Goal: Find specific page/section: Find specific page/section

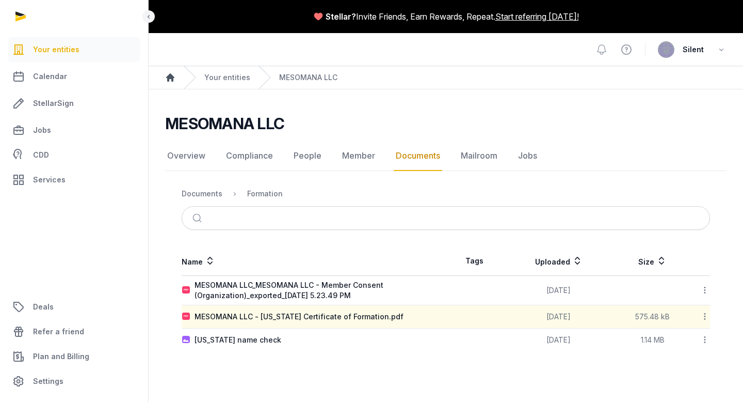
click at [174, 78] on icon "Breadcrumb" at bounding box center [170, 77] width 10 height 10
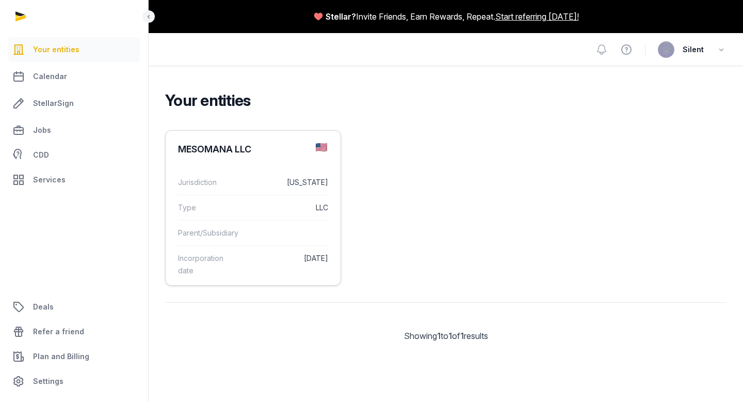
click at [239, 244] on div "Parent/Subsidiary" at bounding box center [253, 232] width 150 height 25
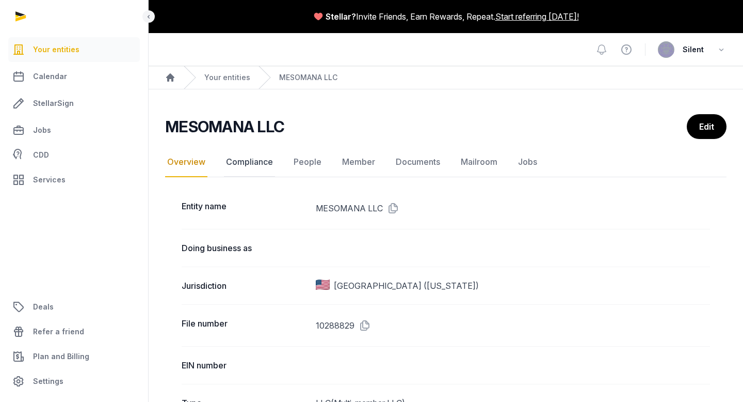
click at [251, 166] on link "Compliance" at bounding box center [249, 162] width 51 height 30
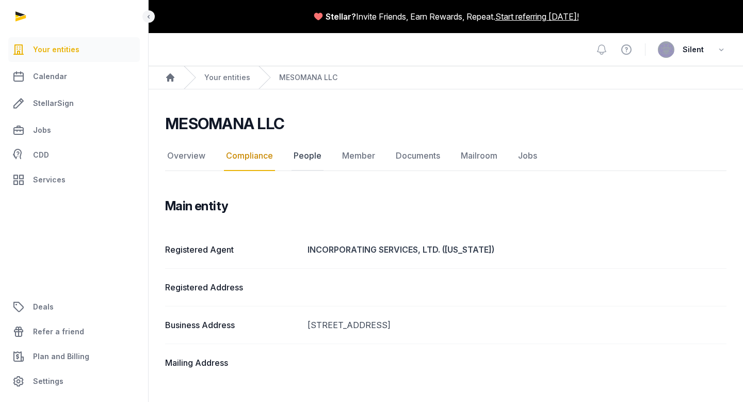
click at [303, 154] on link "People" at bounding box center [308, 156] width 32 height 30
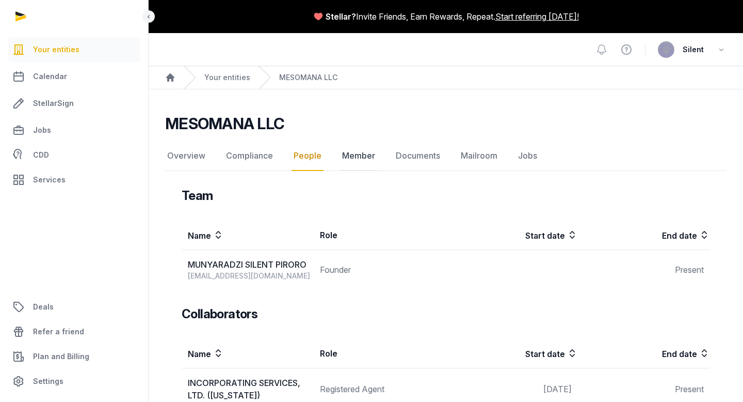
click at [350, 158] on link "Member" at bounding box center [358, 156] width 37 height 30
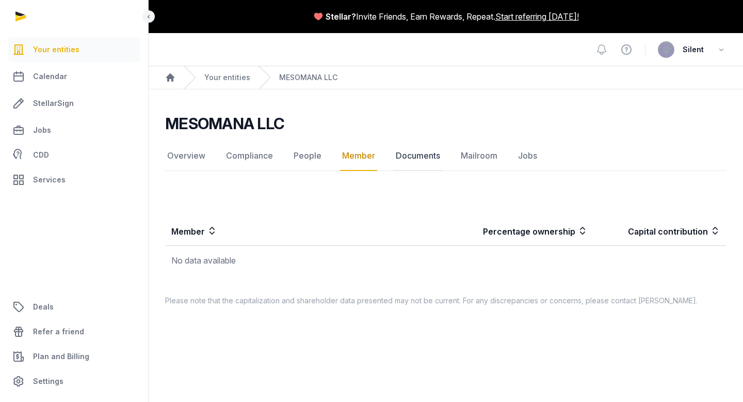
click at [398, 154] on link "Documents" at bounding box center [418, 156] width 49 height 30
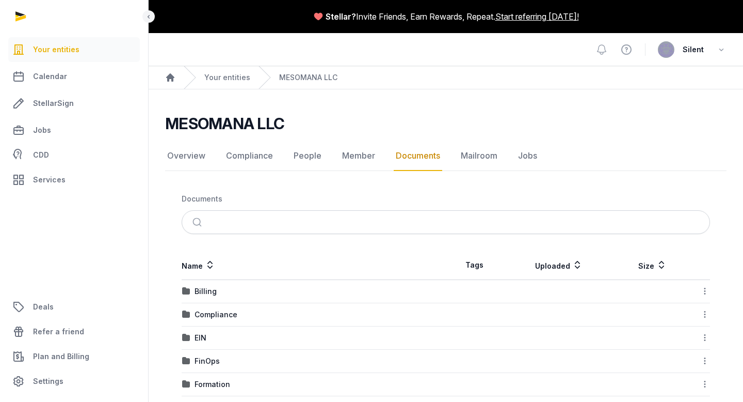
scroll to position [38, 0]
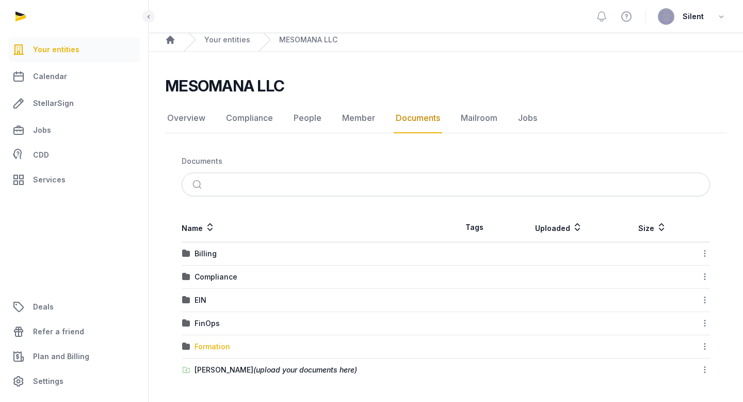
click at [221, 346] on div "Formation" at bounding box center [213, 346] width 36 height 10
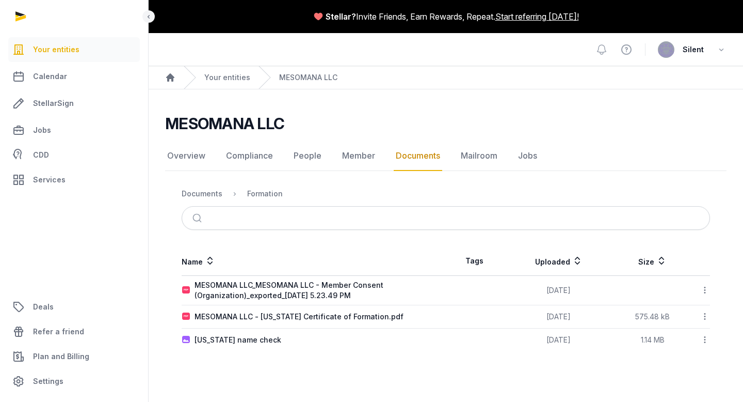
scroll to position [0, 0]
click at [216, 195] on div "Documents" at bounding box center [202, 193] width 41 height 10
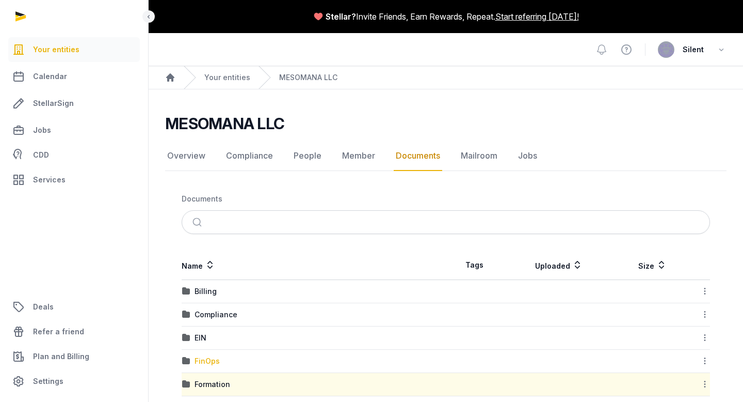
click at [214, 361] on div "FinOps" at bounding box center [207, 361] width 25 height 10
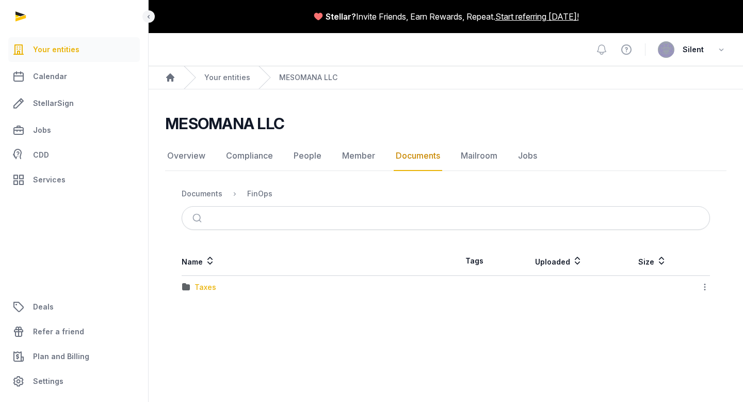
click at [211, 290] on div "Taxes" at bounding box center [206, 287] width 22 height 10
click at [204, 311] on div "State" at bounding box center [204, 310] width 19 height 10
click at [212, 192] on div "Documents" at bounding box center [202, 193] width 41 height 10
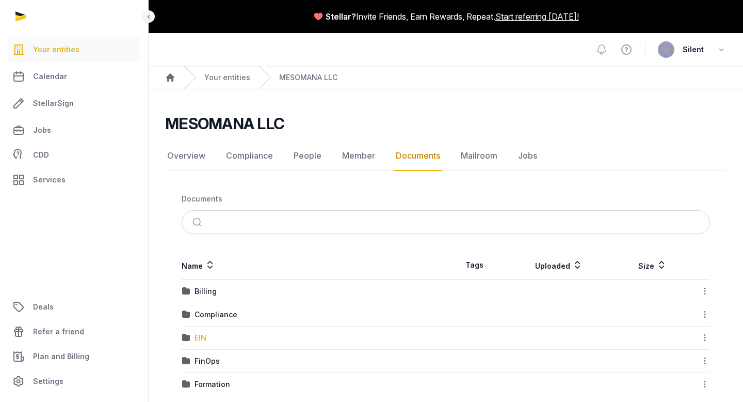
click at [199, 337] on div "EIN" at bounding box center [201, 337] width 12 height 10
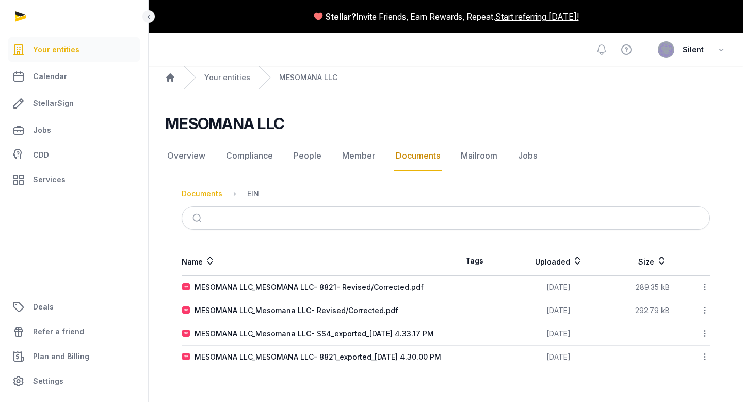
click at [208, 196] on div "Documents" at bounding box center [202, 193] width 41 height 10
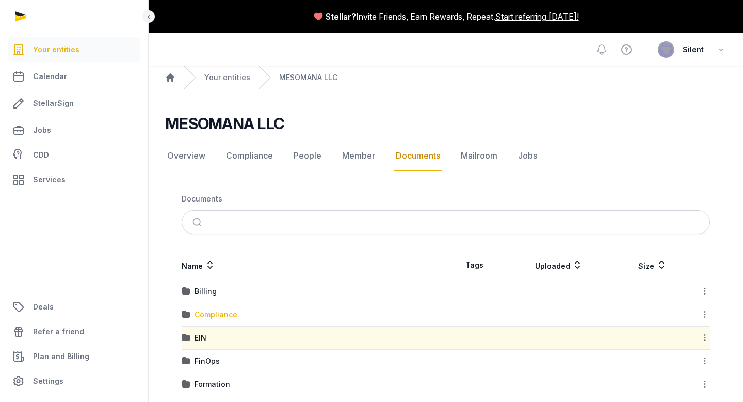
click at [226, 314] on div "Compliance" at bounding box center [216, 314] width 43 height 10
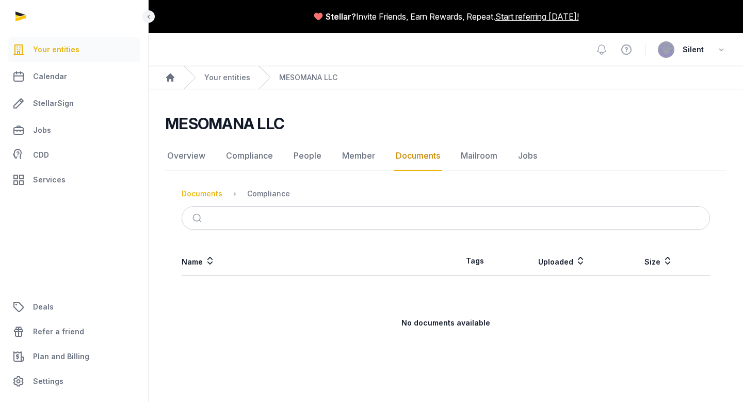
click at [211, 194] on div "Documents" at bounding box center [202, 193] width 41 height 10
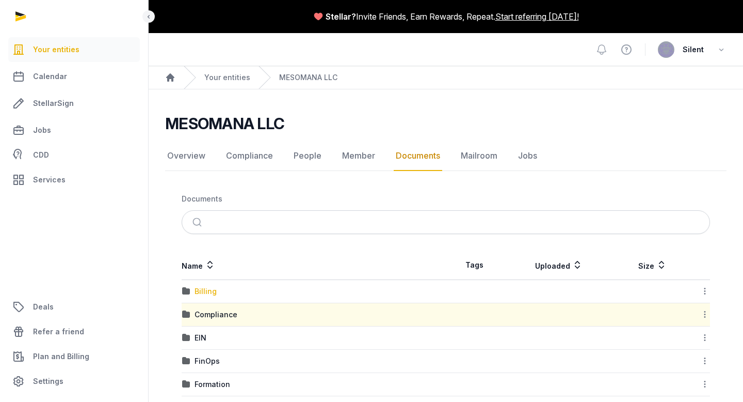
scroll to position [38, 0]
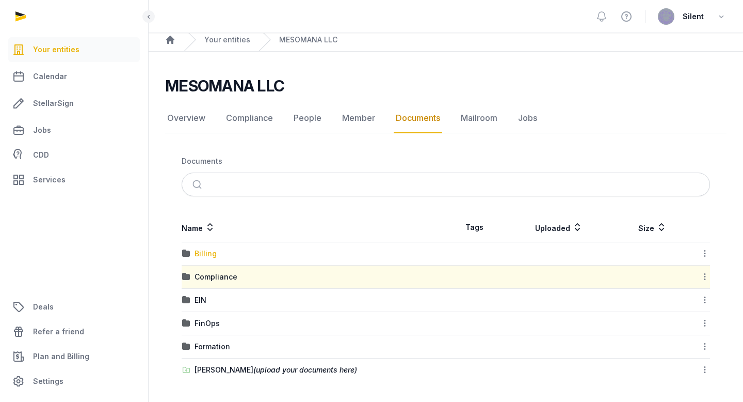
click at [198, 250] on div "Billing" at bounding box center [206, 253] width 22 height 10
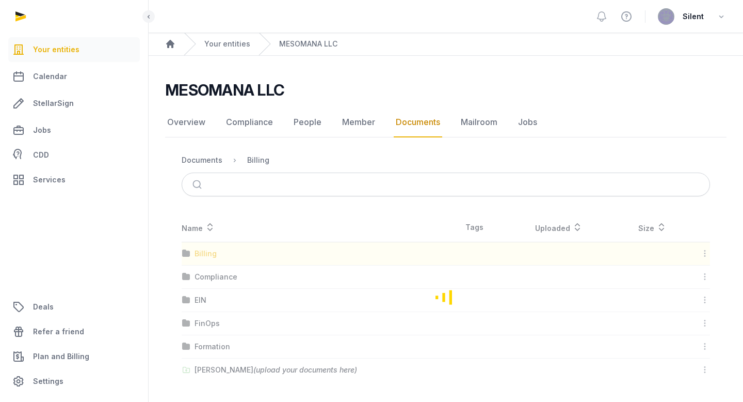
scroll to position [0, 0]
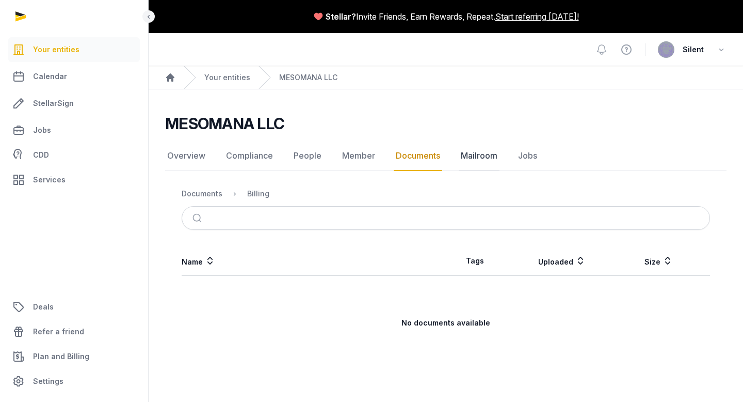
click at [465, 152] on link "Mailroom" at bounding box center [479, 156] width 41 height 30
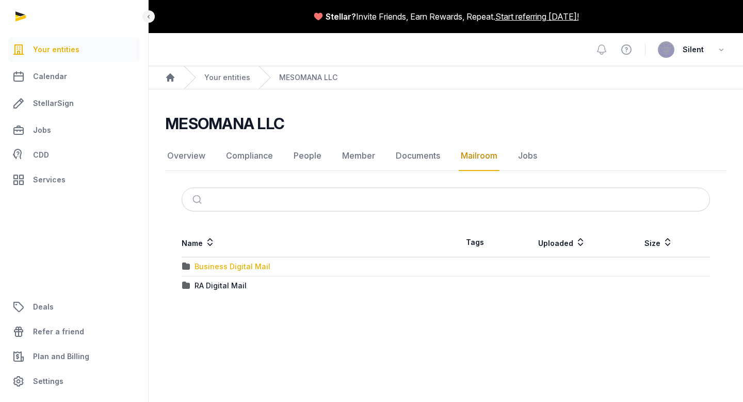
click at [229, 264] on div "Business Digital Mail" at bounding box center [233, 266] width 76 height 10
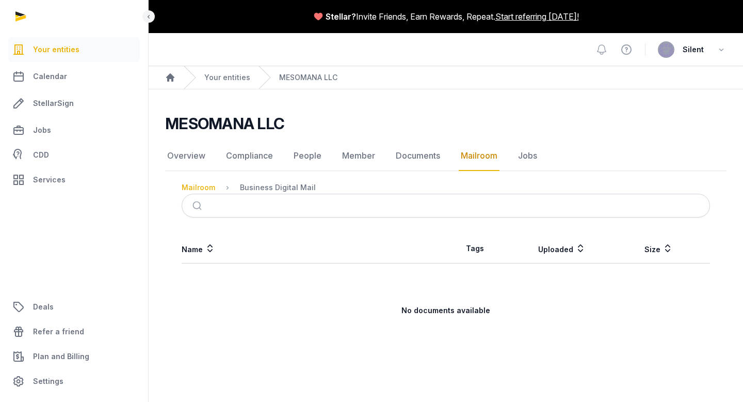
click at [205, 191] on div "Mailroom" at bounding box center [199, 187] width 34 height 10
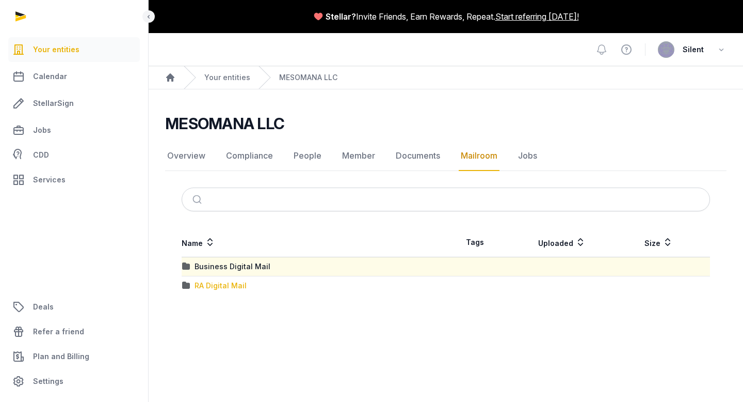
click at [210, 289] on div "RA Digital Mail" at bounding box center [221, 285] width 52 height 10
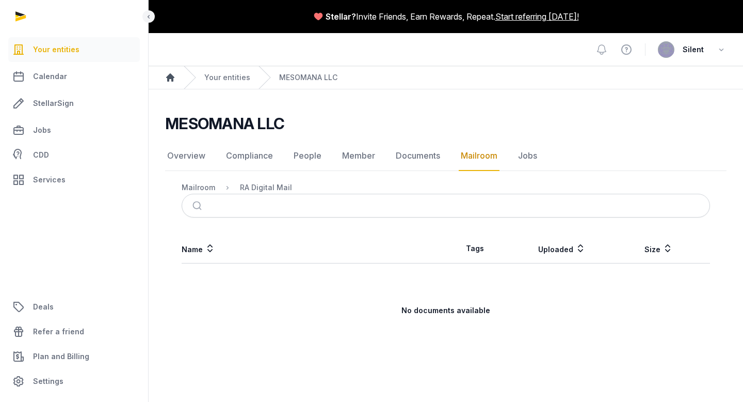
click at [173, 77] on icon "Breadcrumb" at bounding box center [170, 77] width 8 height 8
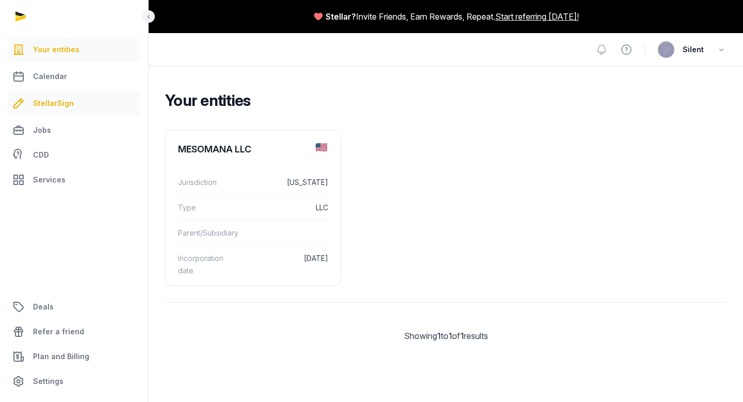
click at [72, 109] on link "StellarSign" at bounding box center [74, 103] width 132 height 25
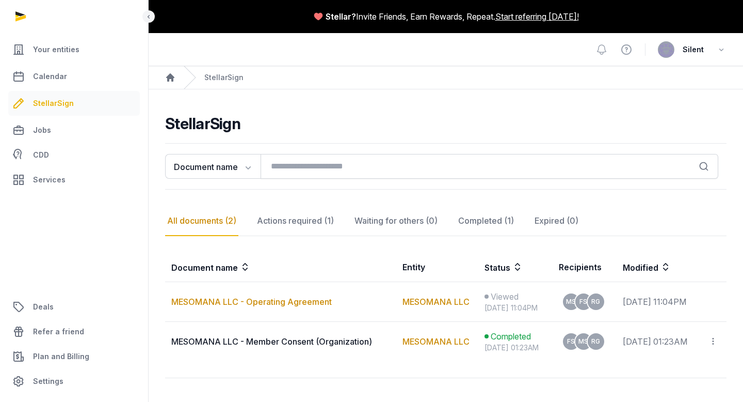
scroll to position [53, 0]
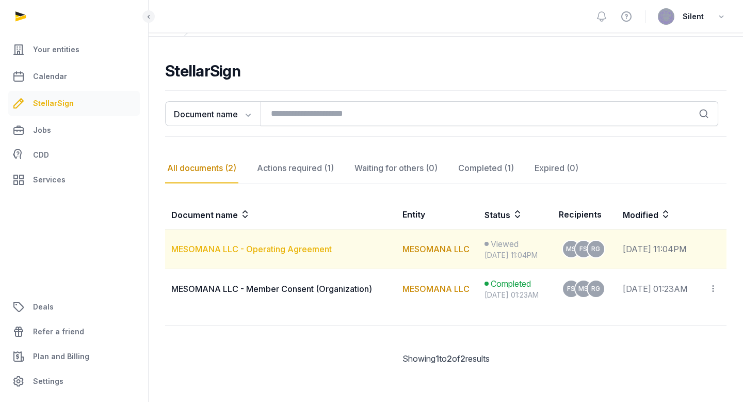
click at [272, 248] on link "MESOMANA LLC - Operating Agreement" at bounding box center [251, 249] width 161 height 10
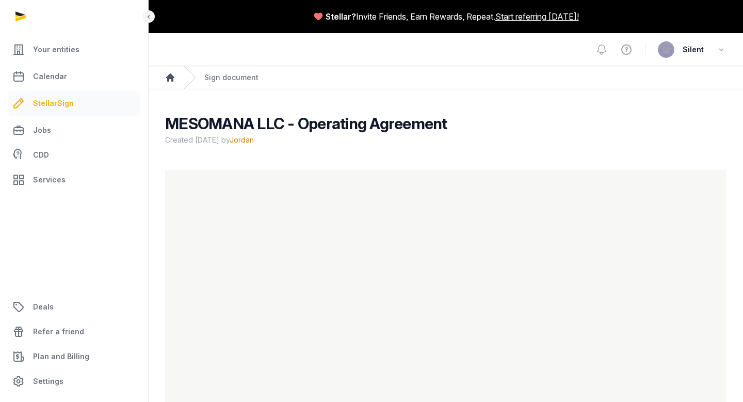
click at [172, 73] on icon "Breadcrumb" at bounding box center [170, 77] width 10 height 10
